Goal: Find specific page/section: Find specific page/section

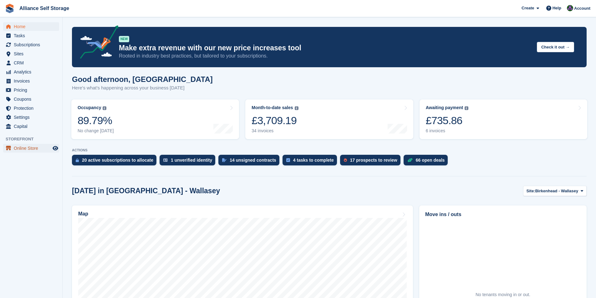
click at [9, 147] on icon "menu" at bounding box center [8, 147] width 5 height 2
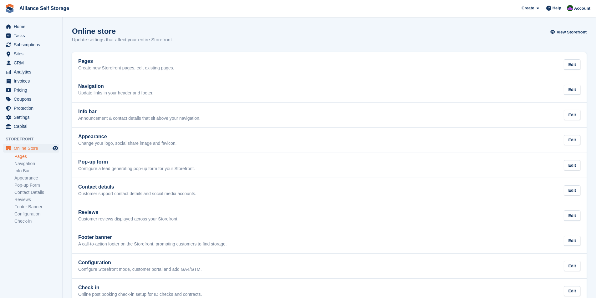
click at [21, 155] on link "Pages" at bounding box center [36, 157] width 45 height 6
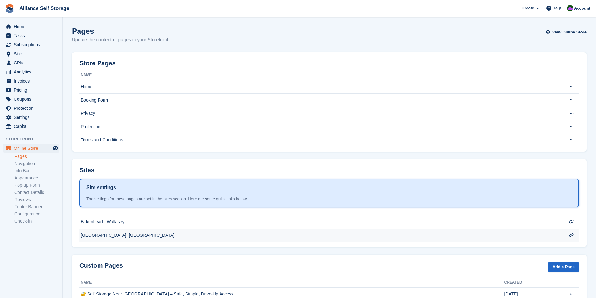
click at [108, 107] on td "[GEOGRAPHIC_DATA], [GEOGRAPHIC_DATA]" at bounding box center [316, 100] width 475 height 13
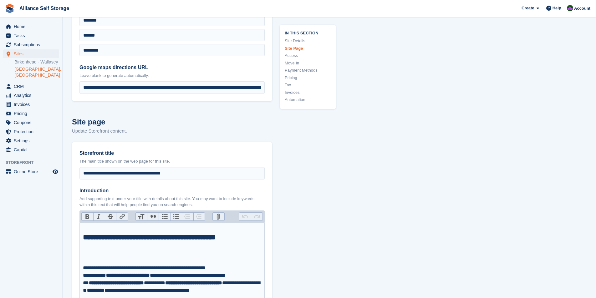
scroll to position [188, 0]
